Goal: Task Accomplishment & Management: Manage account settings

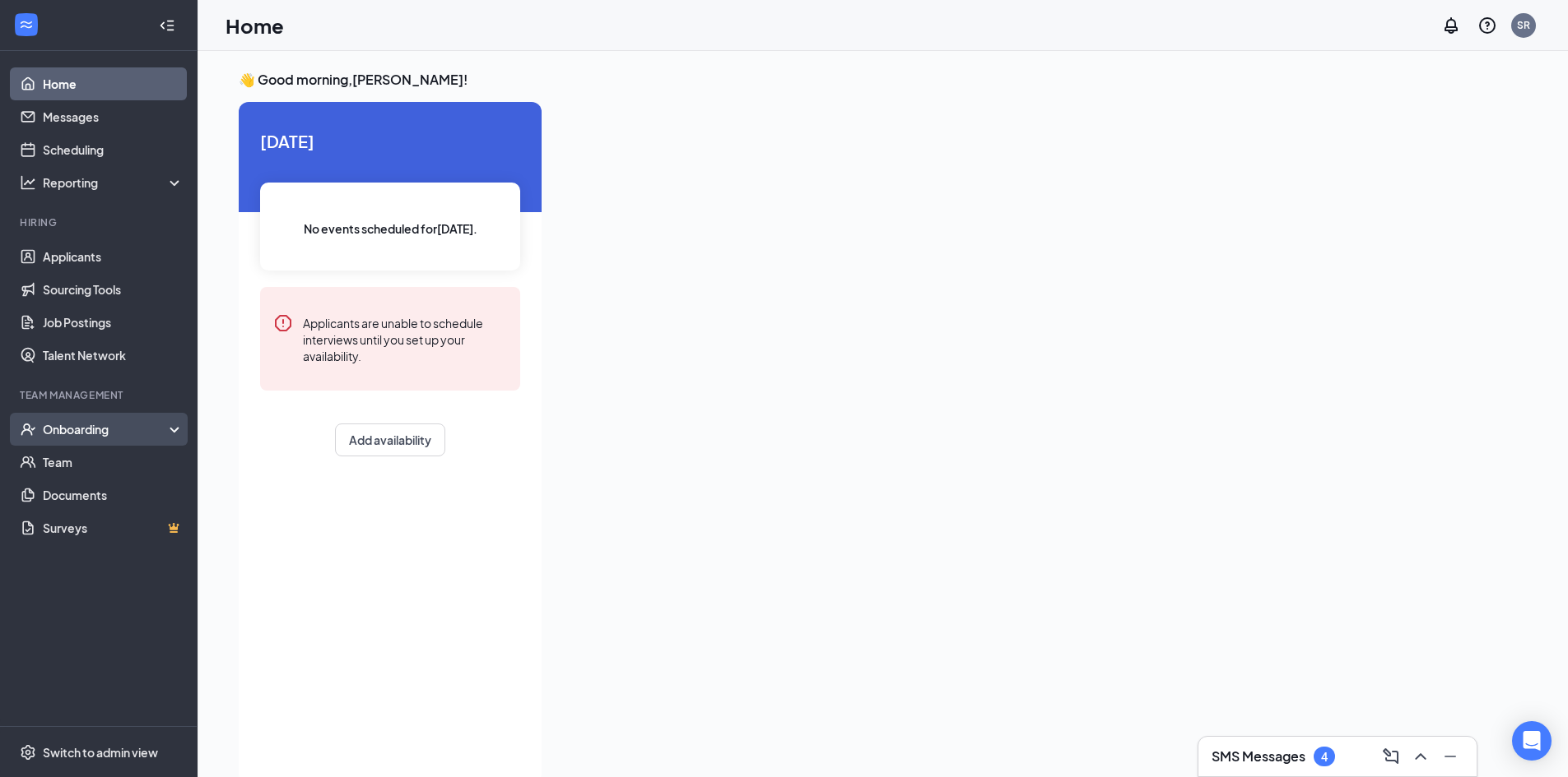
click at [74, 425] on div "Onboarding" at bounding box center [107, 429] width 127 height 17
click at [80, 427] on div "Onboarding" at bounding box center [107, 429] width 127 height 17
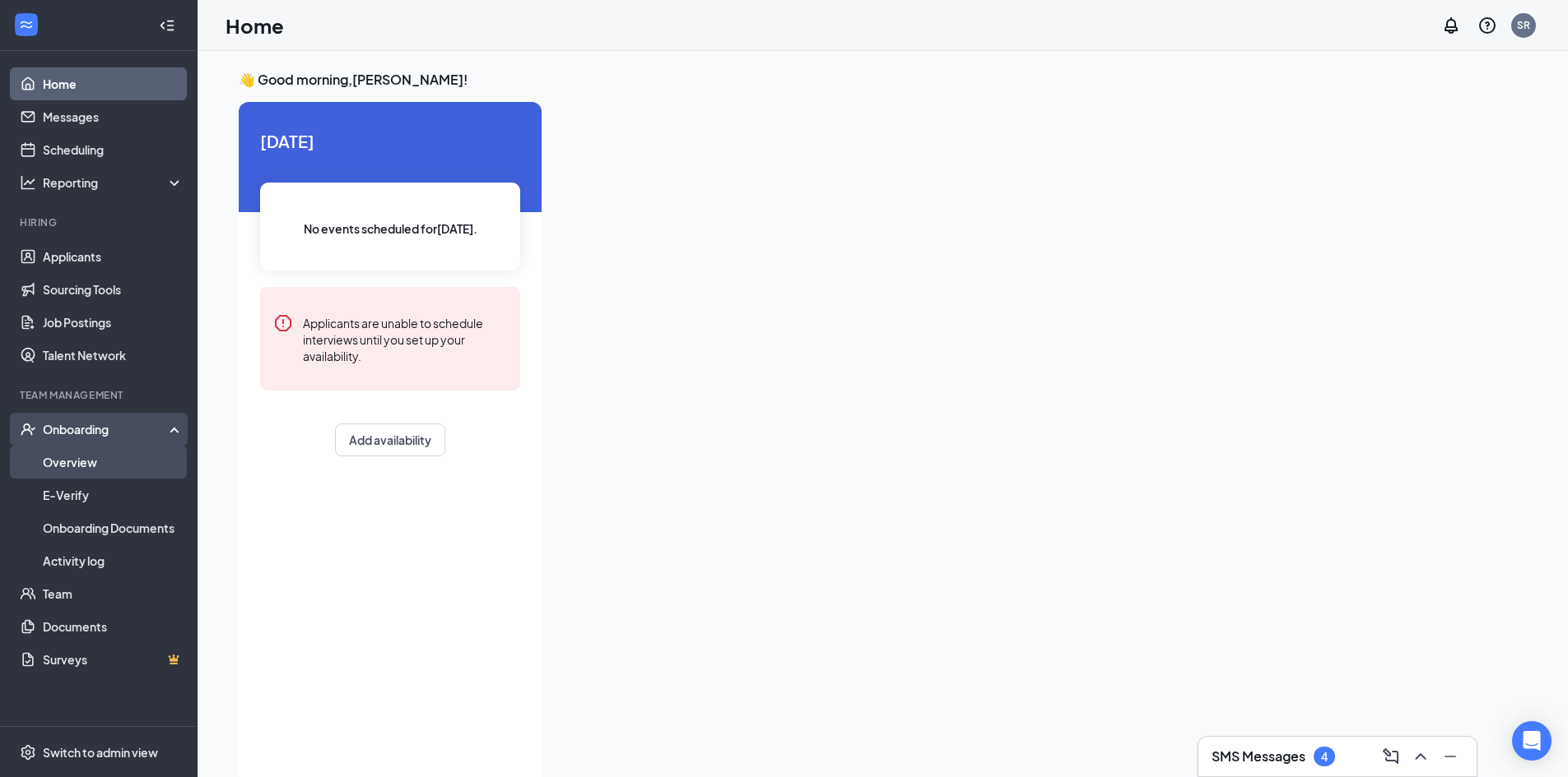
click at [83, 464] on link "Overview" at bounding box center [113, 462] width 141 height 33
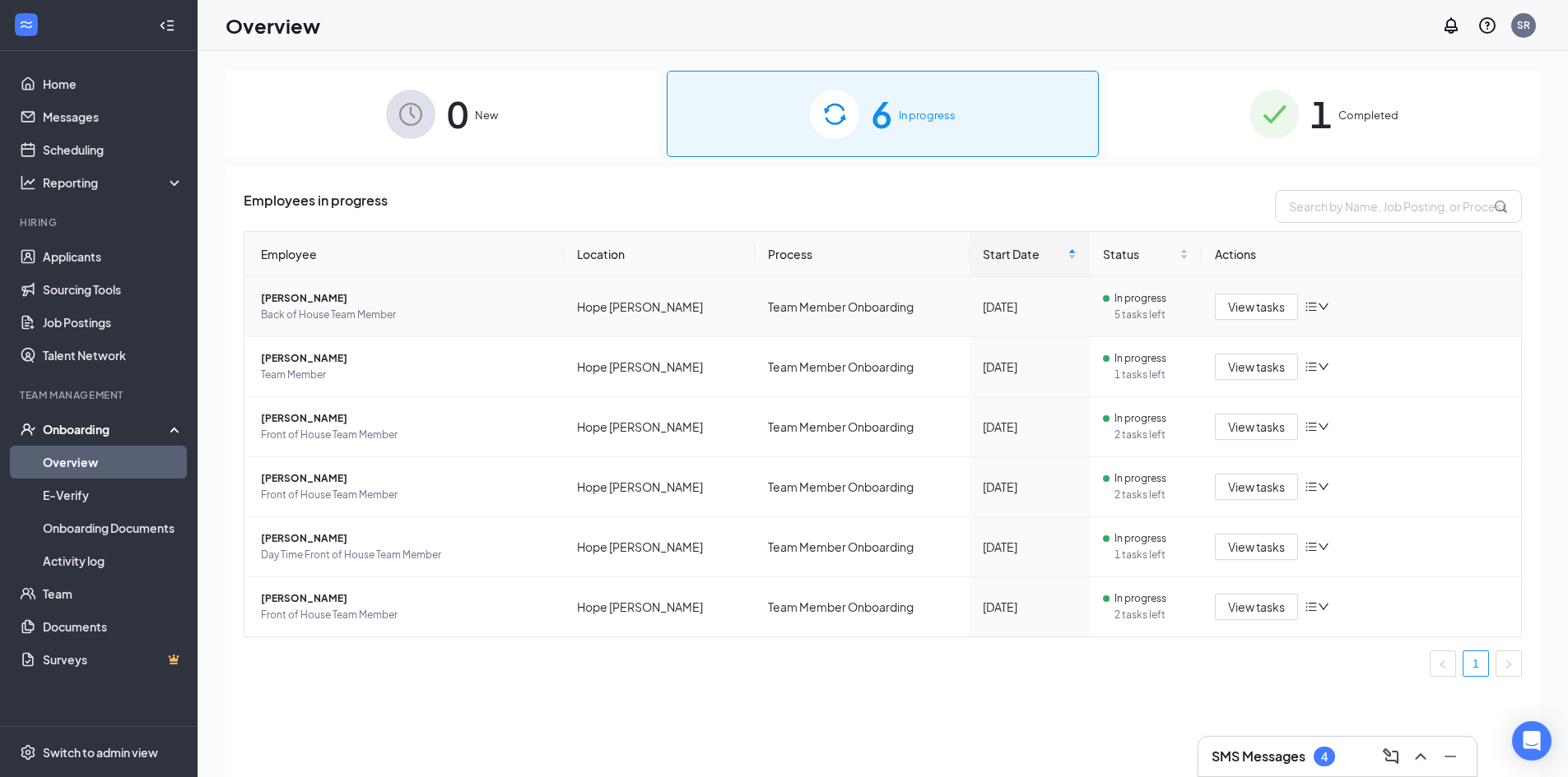
click at [274, 289] on td "[PERSON_NAME] Back of House Team Member" at bounding box center [404, 307] width 320 height 60
click at [276, 297] on span "[PERSON_NAME]" at bounding box center [406, 298] width 289 height 17
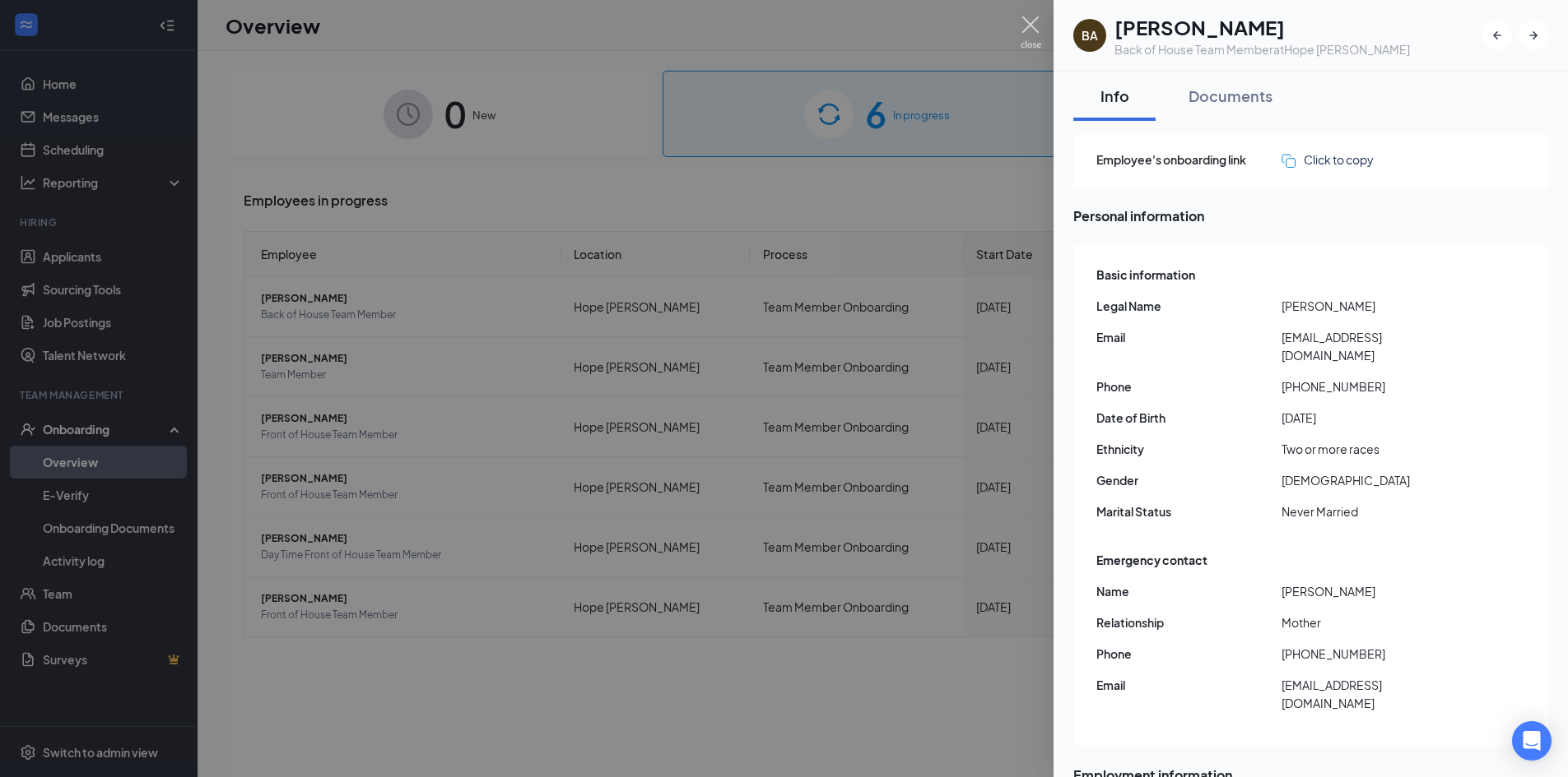
click at [1029, 26] on img at bounding box center [1030, 32] width 21 height 32
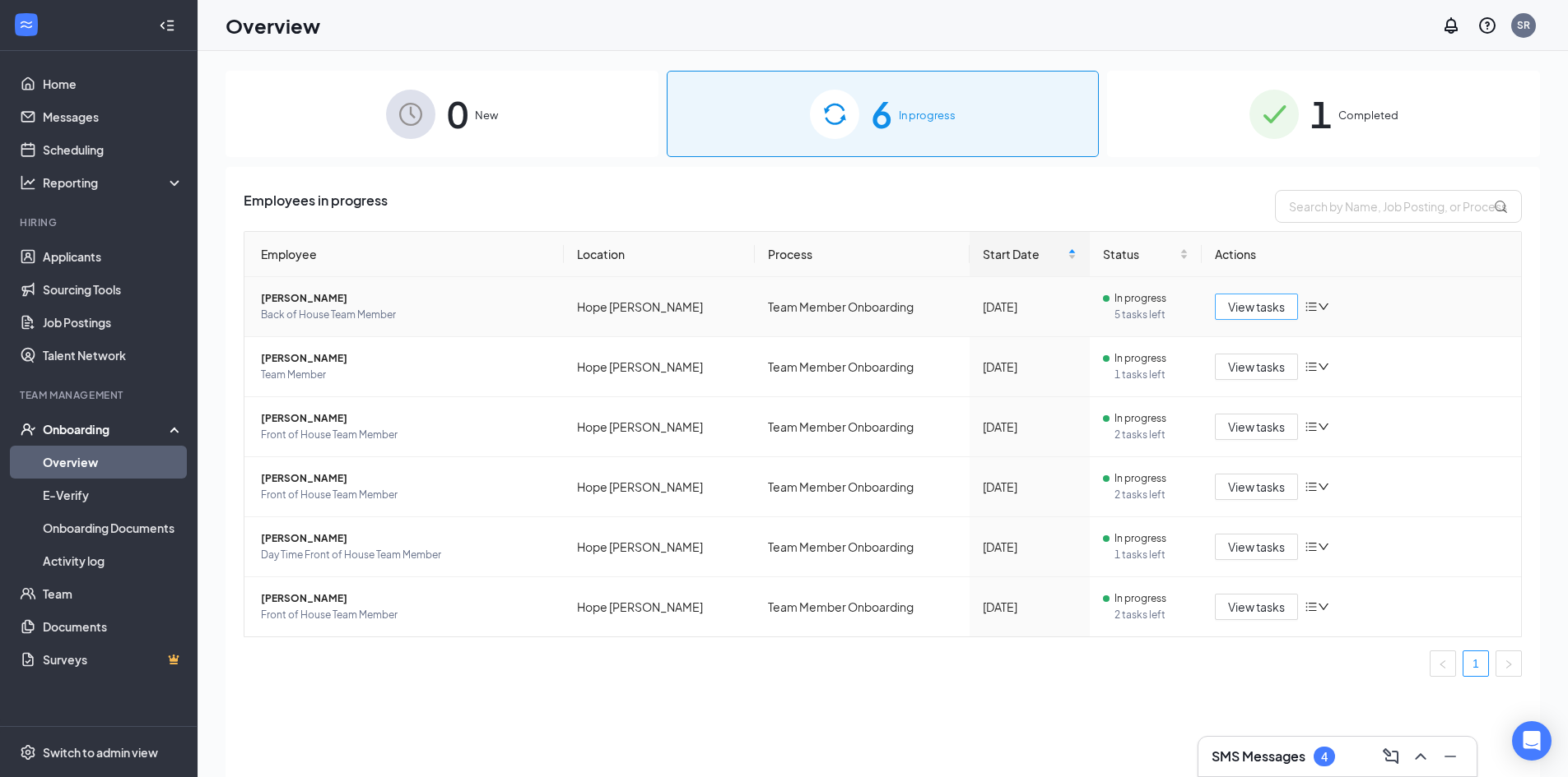
click at [1250, 302] on span "View tasks" at bounding box center [1256, 307] width 57 height 19
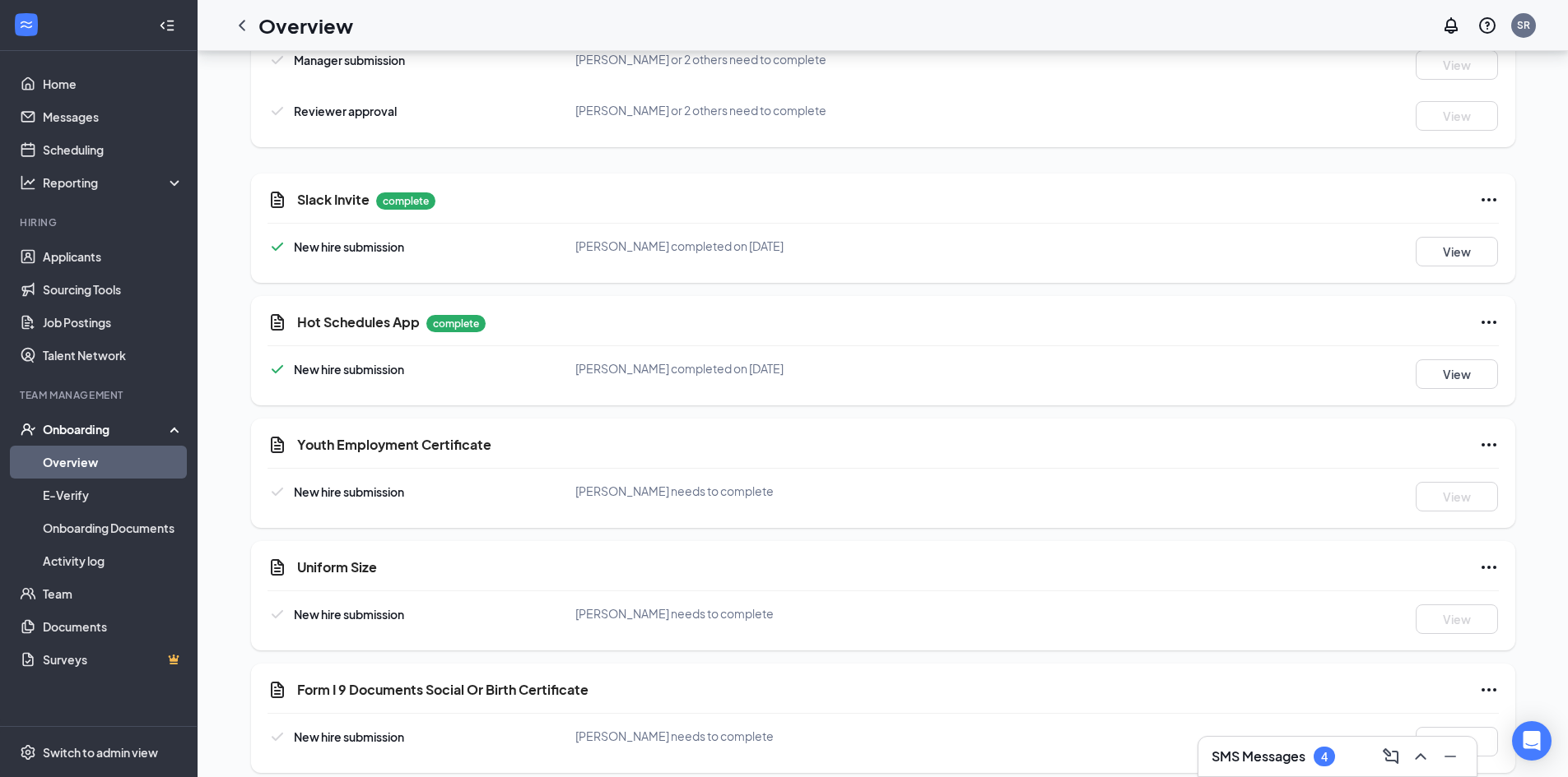
scroll to position [1098, 0]
